Goal: Information Seeking & Learning: Learn about a topic

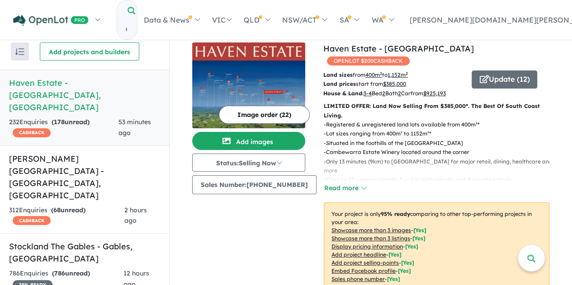
click at [135, 20] on input "Try estate name, suburb, builder or developer" at bounding box center [126, 29] width 18 height 19
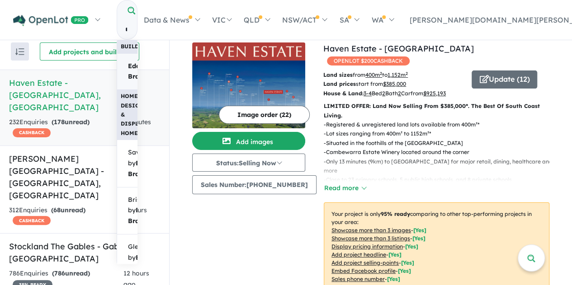
type input "*********"
click at [165, 61] on span "[PERSON_NAME] Homes" at bounding box center [146, 72] width 37 height 22
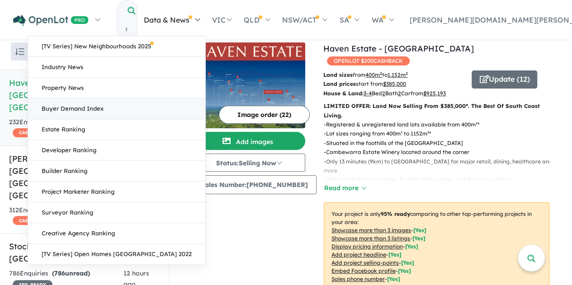
click at [205, 104] on link "Buyer Demand Index" at bounding box center [116, 109] width 177 height 21
